Goal: Task Accomplishment & Management: Manage account settings

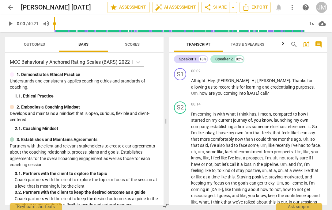
click at [320, 43] on span "comment" at bounding box center [318, 44] width 7 height 7
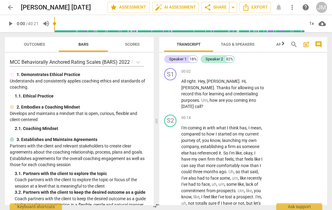
click at [319, 43] on span "comment" at bounding box center [318, 44] width 7 height 7
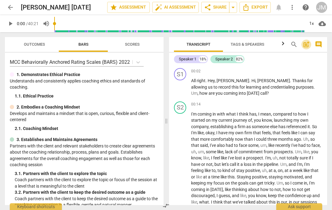
click at [306, 43] on span "post_add" at bounding box center [305, 44] width 7 height 7
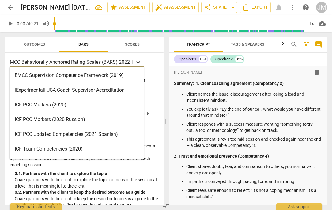
click at [137, 62] on icon at bounding box center [138, 62] width 6 height 6
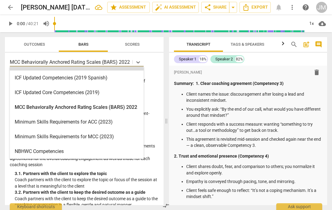
scroll to position [102, 0]
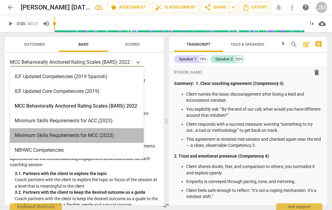
click at [107, 133] on div "Minimum Skills Requirements for MCC (2023)" at bounding box center [77, 135] width 134 height 15
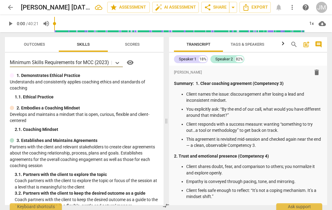
click at [130, 47] on span "Scores" at bounding box center [132, 44] width 29 height 8
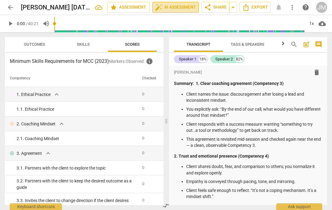
click at [169, 4] on span "auto_fix_high AI Assessment" at bounding box center [175, 7] width 41 height 7
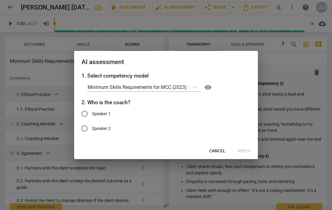
click at [106, 113] on span "Speaker 1" at bounding box center [101, 114] width 19 height 6
click at [92, 113] on input "Speaker 1" at bounding box center [84, 113] width 15 height 15
radio input "true"
click at [247, 151] on span "Apply" at bounding box center [244, 151] width 13 height 6
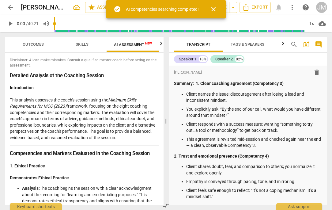
scroll to position [0, 2]
click at [213, 10] on span "close" at bounding box center [213, 9] width 7 height 7
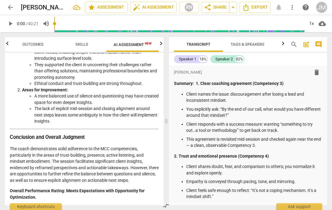
scroll to position [1059, 0]
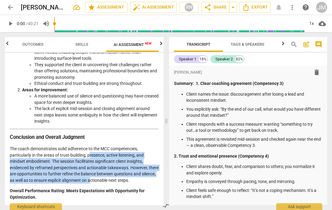
drag, startPoint x: 90, startPoint y: 154, endPoint x: 105, endPoint y: 181, distance: 31.4
click at [106, 181] on p "The coach demonstrates solid adherence to the MCC competencies, particularly in…" at bounding box center [84, 164] width 149 height 38
click at [105, 181] on p "The coach demonstrates solid adherence to the MCC competencies, particularly in…" at bounding box center [84, 164] width 149 height 38
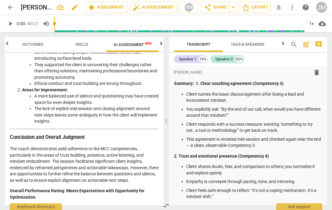
click at [53, 8] on div "[PERSON_NAME] [DATE] edit" at bounding box center [50, 7] width 59 height 11
click at [72, 7] on span "edit" at bounding box center [74, 7] width 7 height 7
click at [21, 7] on input "[PERSON_NAME] [DATE]" at bounding box center [39, 8] width 37 height 12
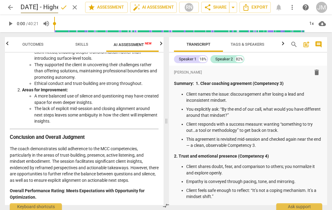
type input "[PERSON_NAME] **[DATE] - Highest"
click at [61, 8] on span "done" at bounding box center [63, 7] width 7 height 7
click at [12, 8] on span "arrow_back" at bounding box center [10, 7] width 7 height 7
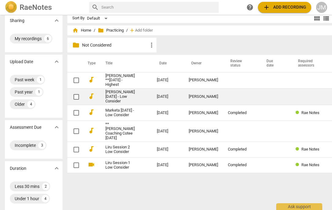
scroll to position [5, 0]
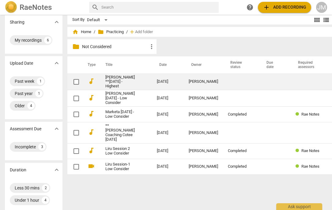
click at [72, 82] on input "checkbox" at bounding box center [76, 81] width 13 height 7
checkbox input "false"
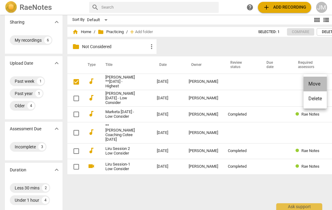
click at [318, 86] on li "Move" at bounding box center [314, 84] width 23 height 15
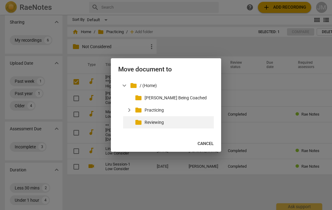
click at [156, 122] on p "Reviewing" at bounding box center [177, 122] width 67 height 6
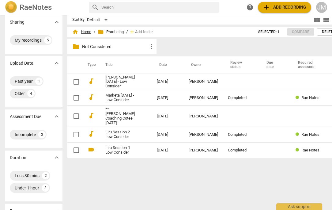
click at [80, 31] on span "home Home" at bounding box center [81, 32] width 19 height 6
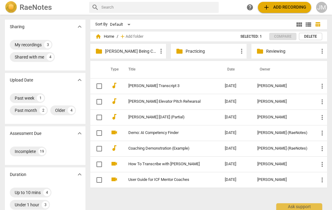
click at [276, 47] on div "folder Reviewing more_vert" at bounding box center [289, 51] width 76 height 15
click at [273, 51] on p "Reviewing" at bounding box center [292, 51] width 52 height 6
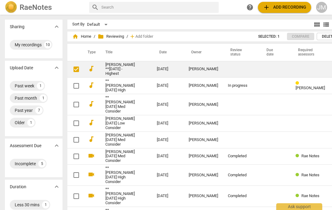
click at [70, 71] on input "checkbox" at bounding box center [76, 69] width 13 height 7
checkbox input "true"
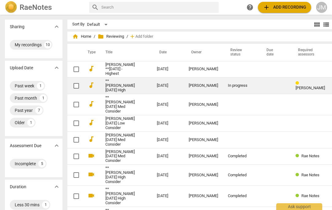
click at [105, 90] on link "**[PERSON_NAME] [DATE] High" at bounding box center [119, 86] width 29 height 14
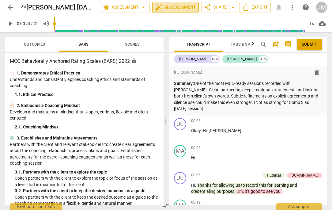
click at [171, 9] on span "auto_fix_high AI Assessment" at bounding box center [175, 7] width 41 height 7
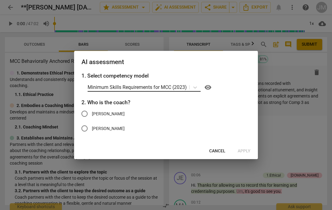
click at [142, 85] on p "Minimum Skills Requirements for MCC (2023)" at bounding box center [137, 87] width 99 height 7
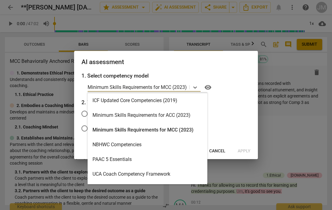
scroll to position [128, 0]
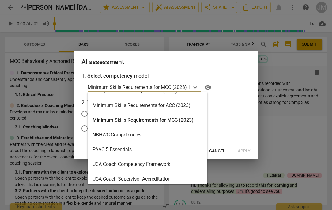
click at [139, 122] on div "Minimum Skills Requirements for MCC (2023)" at bounding box center [148, 120] width 120 height 15
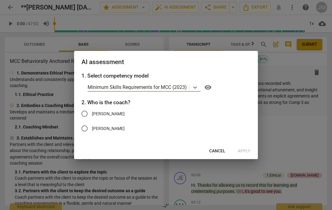
click at [102, 113] on span "[PERSON_NAME]" at bounding box center [108, 114] width 33 height 6
click at [92, 113] on input "[PERSON_NAME]" at bounding box center [84, 113] width 15 height 15
radio input "true"
click at [242, 150] on span "Apply" at bounding box center [244, 151] width 13 height 6
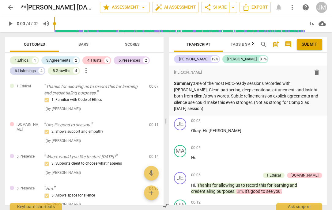
click at [83, 49] on button "Bars" at bounding box center [83, 44] width 49 height 15
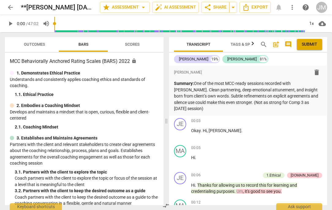
click at [11, 8] on span "arrow_back" at bounding box center [10, 7] width 7 height 7
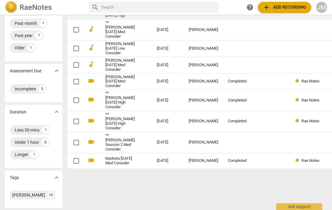
scroll to position [77, 0]
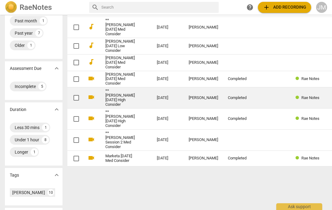
click at [105, 107] on link "**[PERSON_NAME] [DATE] High Consider" at bounding box center [119, 97] width 29 height 18
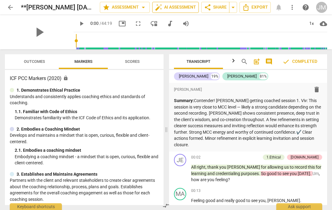
click at [167, 9] on span "auto_fix_high AI Assessment" at bounding box center [175, 7] width 41 height 7
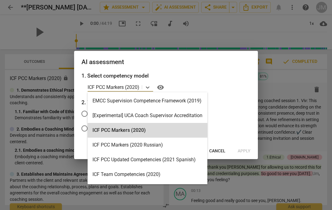
click at [114, 87] on p "ICF PCC Markers (2020)" at bounding box center [114, 87] width 52 height 7
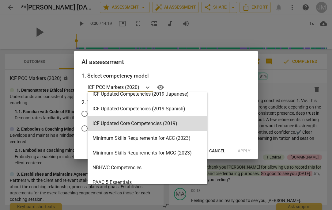
scroll to position [99, 0]
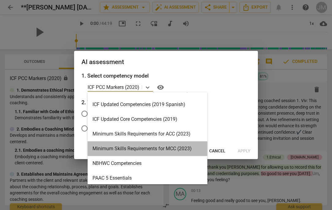
click at [120, 148] on div "Minimum Skills Requirements for MCC (2023)" at bounding box center [148, 148] width 120 height 15
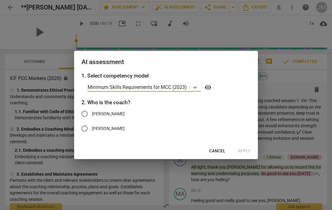
click at [99, 114] on span "[PERSON_NAME]" at bounding box center [108, 114] width 33 height 6
click at [92, 114] on input "[PERSON_NAME]" at bounding box center [84, 113] width 15 height 15
radio input "true"
click at [247, 150] on span "Apply" at bounding box center [244, 151] width 13 height 6
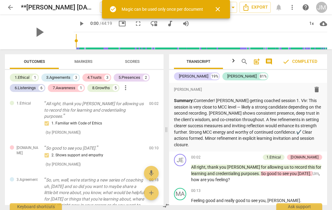
click at [217, 9] on span "close" at bounding box center [217, 9] width 7 height 7
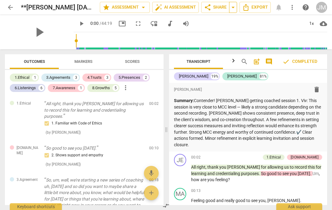
click at [232, 8] on span "arrow_drop_down" at bounding box center [232, 7] width 7 height 7
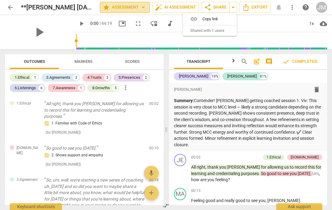
click at [141, 7] on span "arrow_drop_down" at bounding box center [143, 7] width 7 height 7
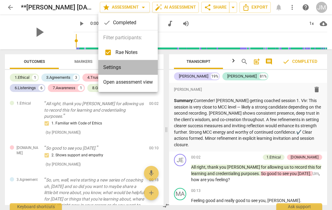
click at [109, 69] on li "Settings" at bounding box center [127, 67] width 59 height 15
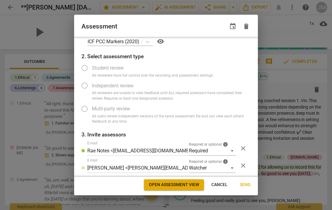
scroll to position [0, 0]
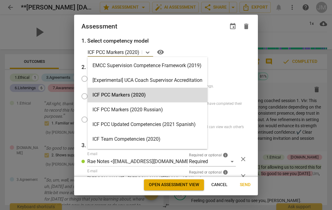
click at [134, 54] on p "ICF PCC Markers (2020)" at bounding box center [114, 52] width 52 height 7
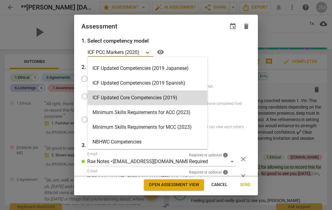
scroll to position [88, 0]
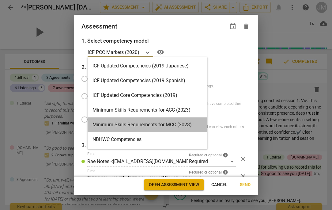
click at [130, 122] on div "Minimum Skills Requirements for MCC (2023)" at bounding box center [148, 124] width 120 height 15
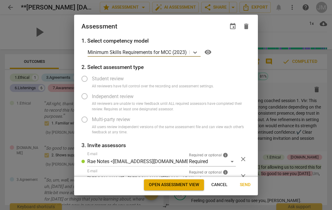
click at [167, 182] on span "Open assessment view" at bounding box center [174, 185] width 50 height 6
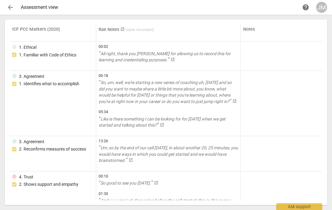
click at [9, 6] on span "arrow_back" at bounding box center [10, 7] width 7 height 7
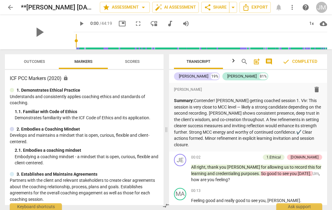
click at [12, 8] on span "arrow_back" at bounding box center [10, 7] width 7 height 7
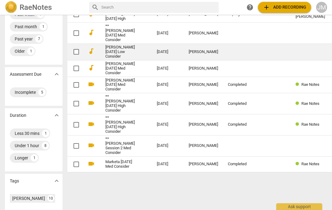
scroll to position [73, 0]
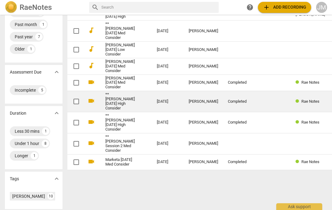
click at [114, 111] on link "**[PERSON_NAME] [DATE] High Consider" at bounding box center [119, 101] width 29 height 18
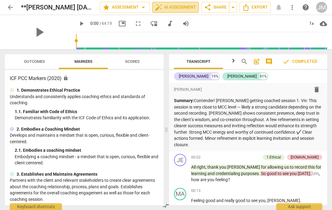
click at [168, 9] on span "auto_fix_high AI Assessment" at bounding box center [175, 7] width 41 height 7
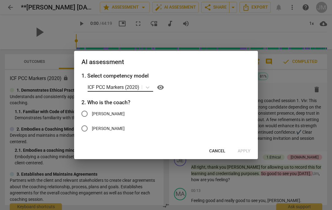
click at [125, 87] on p "ICF PCC Markers (2020)" at bounding box center [114, 87] width 52 height 7
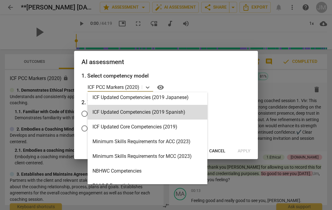
scroll to position [94, 0]
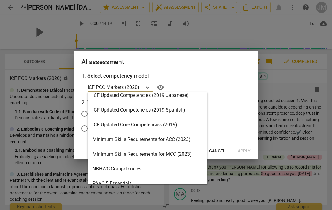
click at [126, 151] on div "Minimum Skills Requirements for MCC (2023)" at bounding box center [148, 154] width 120 height 15
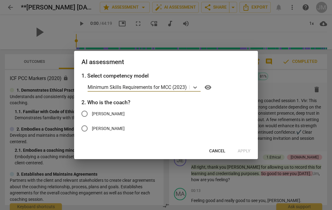
click at [91, 113] on input "[PERSON_NAME]" at bounding box center [84, 113] width 15 height 15
radio input "true"
click at [244, 150] on span "Apply" at bounding box center [244, 151] width 13 height 6
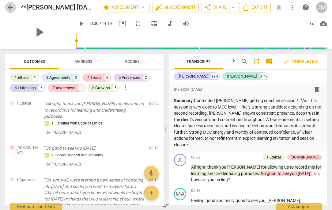
click at [7, 6] on span "arrow_back" at bounding box center [10, 7] width 7 height 7
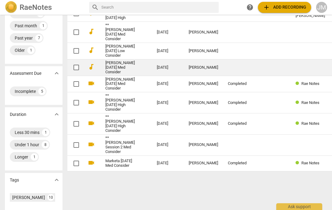
scroll to position [73, 0]
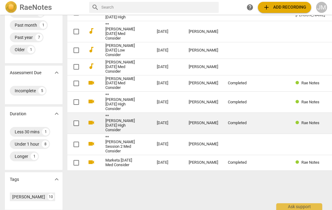
click at [71, 127] on input "checkbox" at bounding box center [76, 122] width 13 height 7
checkbox input "false"
click at [107, 132] on link "**[PERSON_NAME] [DATE] High Consider" at bounding box center [119, 123] width 29 height 18
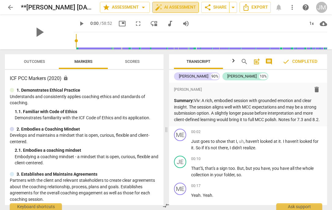
click at [183, 9] on span "auto_fix_high AI Assessment" at bounding box center [175, 7] width 41 height 7
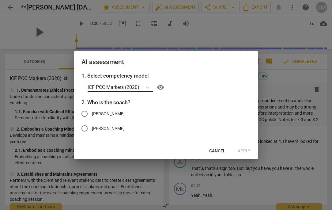
click at [124, 87] on p "ICF PCC Markers (2020)" at bounding box center [114, 87] width 52 height 7
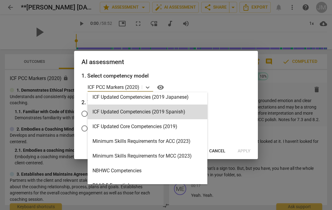
scroll to position [93, 0]
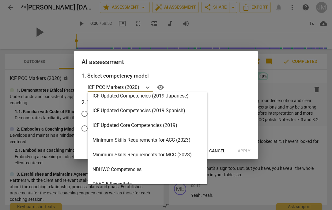
click at [126, 153] on div "Minimum Skills Requirements for MCC (2023)" at bounding box center [148, 154] width 120 height 15
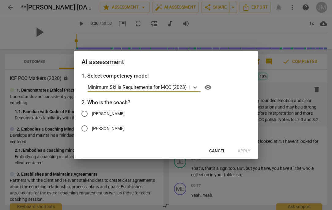
click at [102, 128] on span "[PERSON_NAME]" at bounding box center [108, 128] width 33 height 6
click at [92, 128] on input "[PERSON_NAME]" at bounding box center [84, 128] width 15 height 15
radio input "true"
click at [248, 150] on span "Apply" at bounding box center [244, 151] width 13 height 6
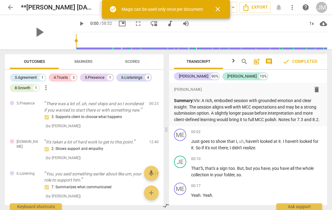
click at [220, 9] on span "close" at bounding box center [217, 9] width 7 height 7
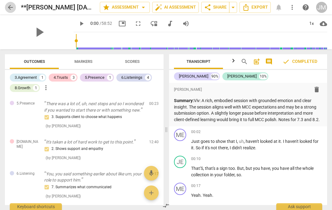
click at [8, 6] on span "arrow_back" at bounding box center [10, 7] width 7 height 7
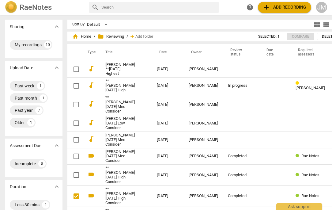
click at [322, 6] on div "JM" at bounding box center [321, 7] width 11 height 11
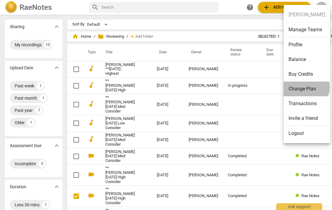
click at [306, 87] on li "Change Plan" at bounding box center [306, 88] width 47 height 15
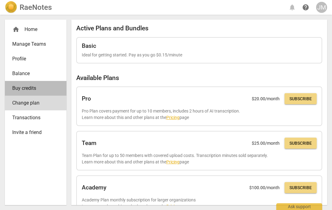
click at [31, 85] on span "Buy credits" at bounding box center [33, 87] width 42 height 7
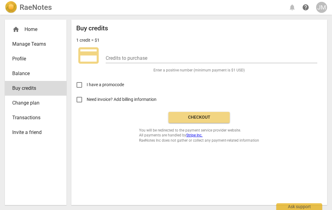
click at [29, 74] on span "Balance" at bounding box center [33, 73] width 42 height 7
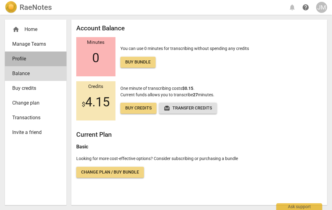
click at [29, 60] on span "Profile" at bounding box center [33, 58] width 42 height 7
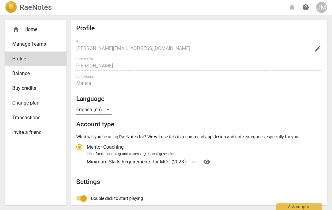
radio input "false"
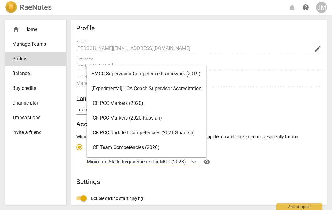
click at [143, 159] on p "Minimum Skills Requirements for MCC (2023)" at bounding box center [136, 161] width 99 height 7
click at [0, 0] on input "Ideal for transcribing and assessing coaching sessions Minimum Skills Requireme…" at bounding box center [0, 0] width 0 height 0
click at [143, 159] on p "Minimum Skills Requirements for MCC (2023)" at bounding box center [136, 161] width 99 height 7
click at [0, 0] on input "Ideal for transcribing and assessing coaching sessions Minimum Skills Requireme…" at bounding box center [0, 0] width 0 height 0
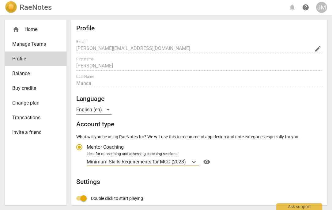
click at [19, 29] on span "home" at bounding box center [15, 29] width 7 height 7
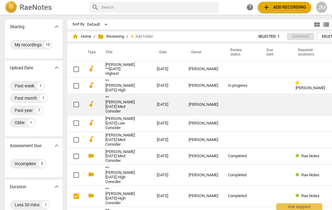
click at [122, 111] on td "**[PERSON_NAME] [DATE] Med Consider" at bounding box center [125, 104] width 54 height 21
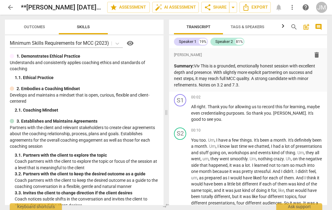
scroll to position [4, 0]
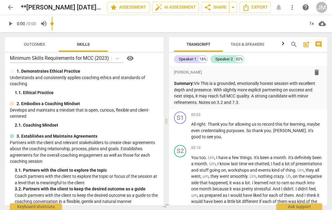
click at [12, 6] on span "arrow_back" at bounding box center [10, 7] width 7 height 7
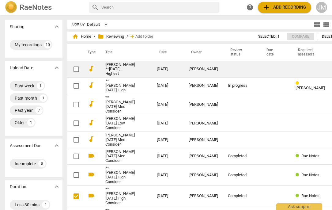
click at [109, 66] on link "[PERSON_NAME] **[DATE] - Highest" at bounding box center [119, 69] width 29 height 14
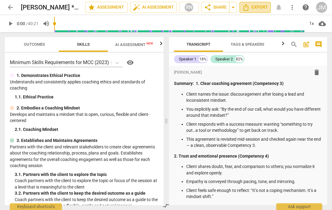
click at [255, 5] on span "Export" at bounding box center [255, 7] width 26 height 7
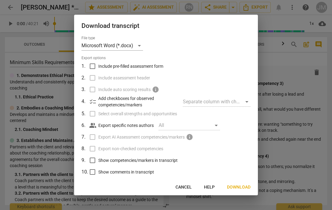
click at [227, 101] on div "Separate column with check marks" at bounding box center [217, 102] width 68 height 10
click at [218, 103] on div "Separate column with check marks" at bounding box center [217, 102] width 68 height 10
click at [235, 103] on div "Separate column with check marks" at bounding box center [217, 102] width 68 height 10
click at [168, 159] on span "Show competencies/markers in transcript" at bounding box center [137, 160] width 79 height 6
click at [98, 159] on input "Show competencies/markers in transcript" at bounding box center [93, 160] width 12 height 12
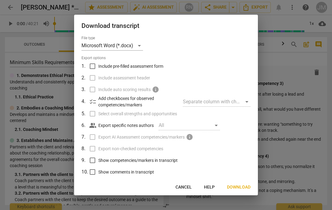
checkbox input "true"
click at [236, 187] on span "Download" at bounding box center [239, 187] width 24 height 6
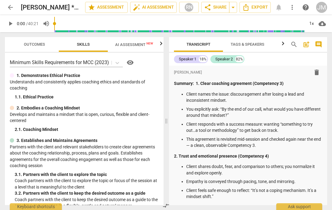
click at [10, 6] on span "arrow_back" at bounding box center [10, 7] width 7 height 7
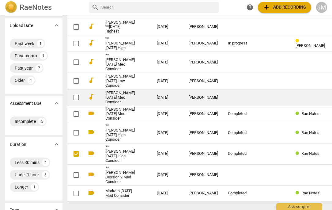
scroll to position [43, 0]
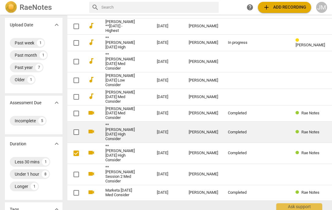
click at [110, 141] on link "**[PERSON_NAME] [DATE] High Consider" at bounding box center [119, 132] width 29 height 18
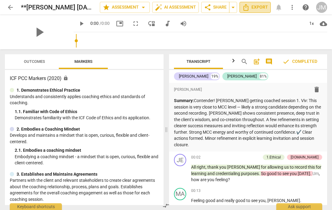
click at [262, 5] on span "Export" at bounding box center [255, 7] width 26 height 7
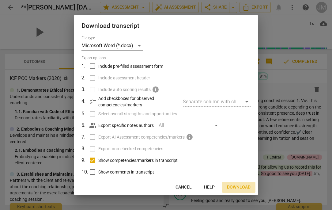
click at [240, 187] on span "Download" at bounding box center [239, 187] width 24 height 6
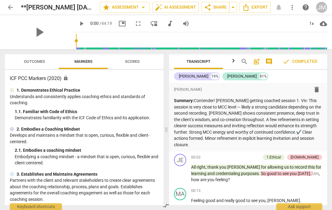
click at [8, 7] on span "arrow_back" at bounding box center [10, 7] width 7 height 7
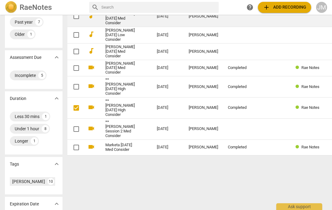
scroll to position [91, 0]
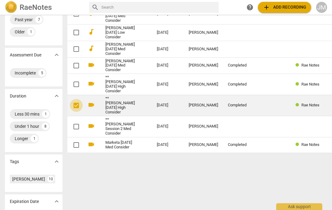
click at [72, 109] on input "checkbox" at bounding box center [76, 105] width 13 height 7
checkbox input "true"
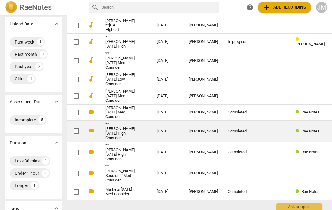
scroll to position [44, 0]
click at [110, 140] on link "**[PERSON_NAME] [DATE] High Consider" at bounding box center [119, 131] width 29 height 18
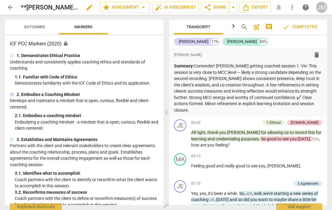
click at [26, 6] on h2 "**[PERSON_NAME] [DATE] High Consider" at bounding box center [50, 8] width 58 height 8
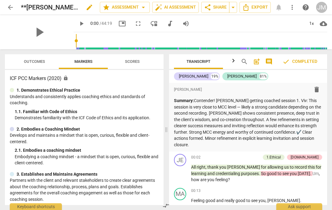
click at [87, 6] on span "edit" at bounding box center [89, 7] width 7 height 7
type input "***[PERSON_NAME] [DATE] High Consider"
click at [75, 7] on span "done" at bounding box center [78, 7] width 7 height 7
click at [11, 7] on span "arrow_back" at bounding box center [10, 7] width 7 height 7
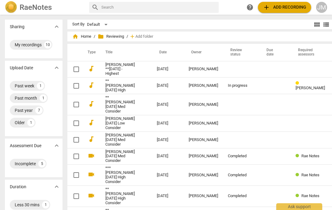
click at [103, 51] on th "Title" at bounding box center [125, 52] width 54 height 17
click at [104, 54] on th "Title" at bounding box center [125, 52] width 54 height 17
click at [321, 21] on button "view_list" at bounding box center [325, 24] width 9 height 9
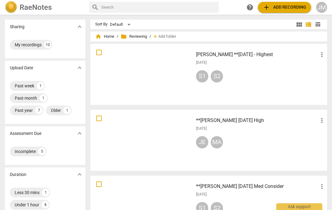
click at [296, 22] on span "view_module" at bounding box center [298, 24] width 7 height 7
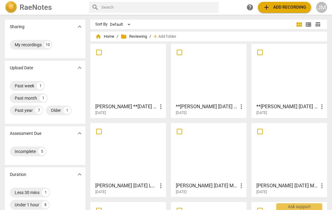
click at [315, 24] on span "table_chart" at bounding box center [318, 24] width 6 height 6
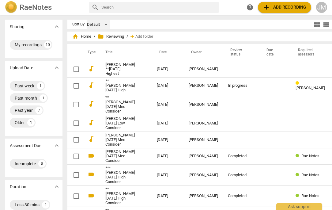
click at [93, 25] on div "Default" at bounding box center [98, 25] width 23 height 10
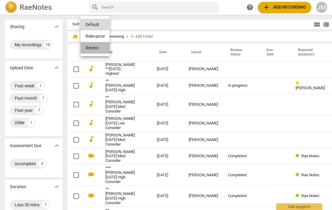
click at [96, 47] on li "Recent" at bounding box center [95, 48] width 29 height 12
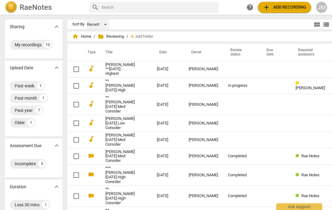
click at [91, 26] on div "Recent" at bounding box center [98, 25] width 22 height 10
click at [92, 14] on li "Default" at bounding box center [95, 13] width 29 height 12
click at [103, 52] on th "Title" at bounding box center [125, 52] width 54 height 17
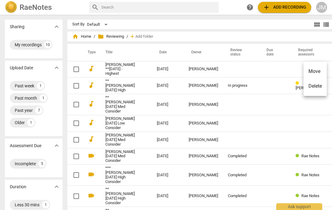
click at [265, 56] on div at bounding box center [166, 105] width 332 height 210
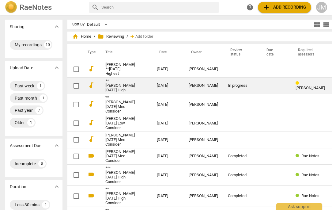
click at [107, 89] on link "**[PERSON_NAME] [DATE] High" at bounding box center [119, 86] width 29 height 14
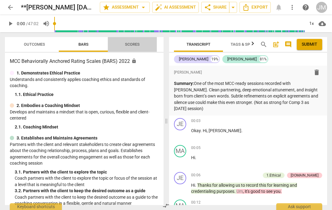
click at [128, 47] on span "Scores" at bounding box center [132, 44] width 29 height 8
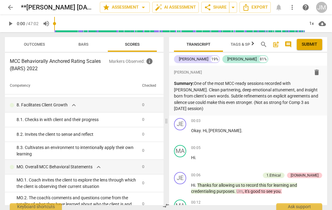
scroll to position [434, 0]
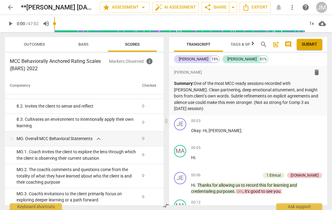
click at [88, 40] on span "Bars" at bounding box center [83, 44] width 25 height 8
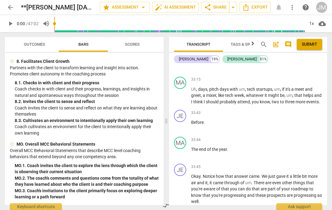
scroll to position [3516, 0]
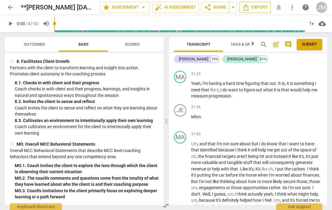
click at [261, 8] on span "Export" at bounding box center [255, 7] width 26 height 7
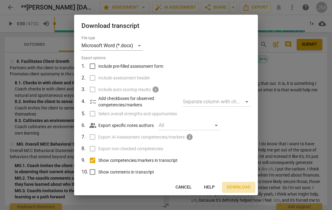
click at [241, 185] on span "Download" at bounding box center [239, 187] width 24 height 6
